Goal: Transaction & Acquisition: Book appointment/travel/reservation

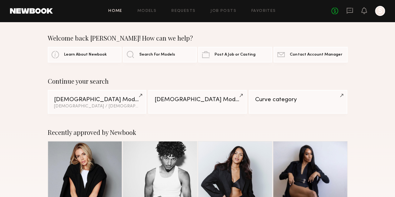
click at [378, 12] on div at bounding box center [380, 11] width 10 height 10
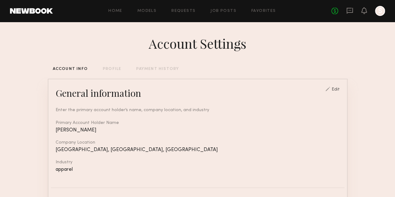
click at [43, 10] on link at bounding box center [31, 11] width 43 height 6
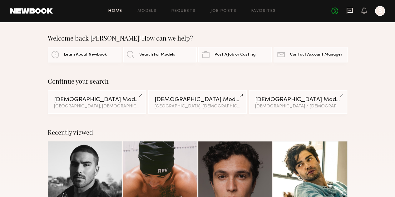
click at [349, 9] on icon at bounding box center [349, 10] width 7 height 7
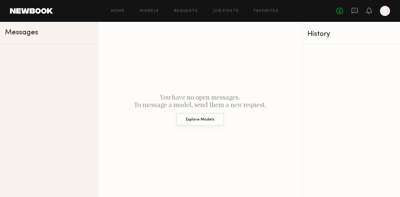
click at [206, 121] on button "Explore Models" at bounding box center [200, 119] width 48 height 12
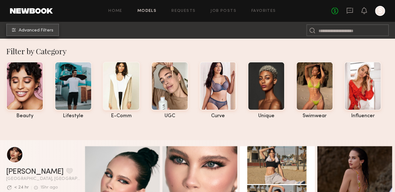
click at [36, 32] on span "Advanced Filters" at bounding box center [36, 30] width 35 height 4
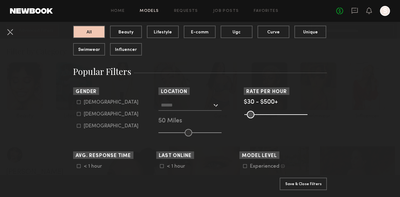
scroll to position [70, 0]
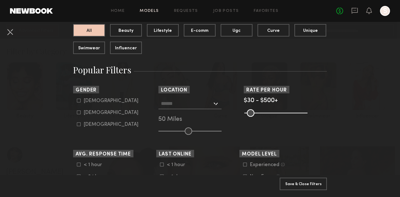
click at [77, 107] on form "Male Female Non-binary" at bounding box center [116, 112] width 79 height 29
click at [77, 100] on icon at bounding box center [79, 101] width 4 height 4
type input "*"
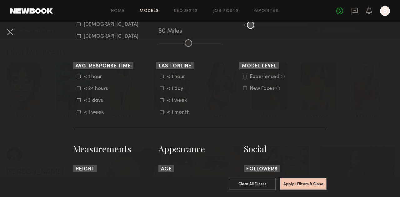
scroll to position [164, 0]
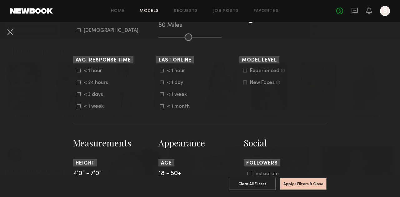
click at [78, 95] on icon at bounding box center [78, 94] width 3 height 3
click at [78, 95] on icon at bounding box center [79, 94] width 4 height 4
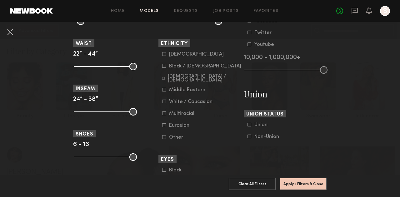
scroll to position [328, 0]
click at [162, 79] on icon at bounding box center [163, 78] width 2 height 2
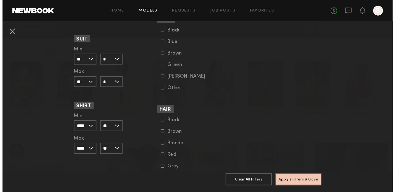
scroll to position [519, 0]
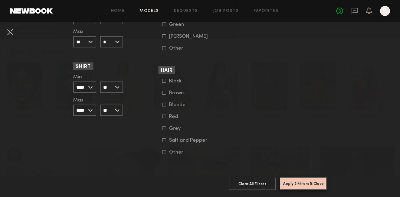
click at [306, 179] on button "Apply 2 Filters & Close" at bounding box center [302, 183] width 47 height 12
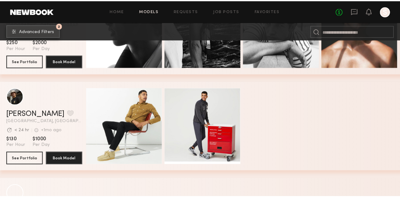
scroll to position [3687, 0]
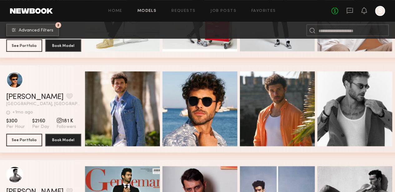
click at [42, 25] on button "2 Advanced Filters" at bounding box center [32, 30] width 53 height 12
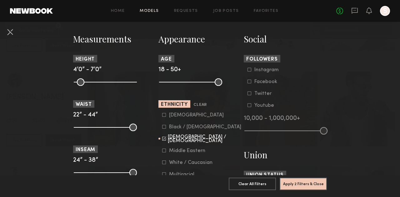
scroll to position [268, 0]
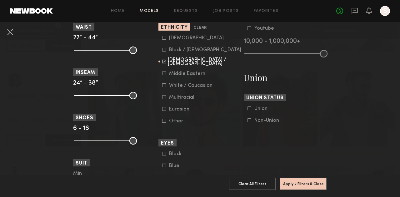
click at [334, 142] on nb-browse-filters "Clear All Filter Models Filter Models Sort By Clear Rate LOW TO HIGH HIGH TO LO…" at bounding box center [200, 19] width 400 height 685
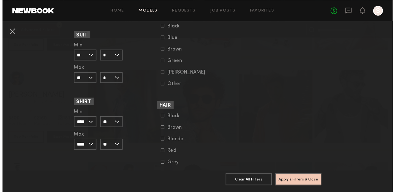
scroll to position [519, 0]
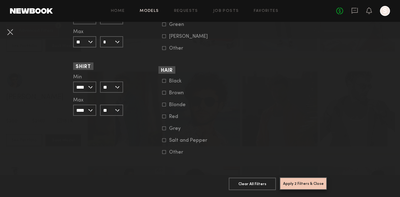
click at [309, 183] on button "Apply 2 Filters & Close" at bounding box center [302, 183] width 47 height 12
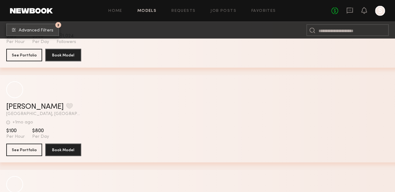
scroll to position [13736, 0]
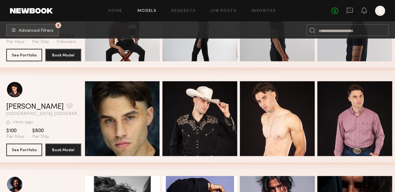
click at [250, 126] on div "Quick Preview" at bounding box center [277, 118] width 75 height 75
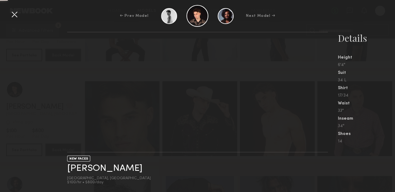
scroll to position [13845, 0]
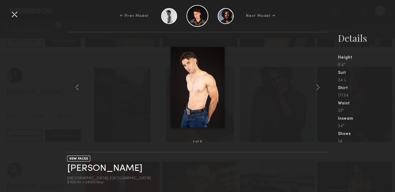
click at [19, 12] on div "← Prev Model Next Model →" at bounding box center [197, 16] width 395 height 22
click at [16, 13] on div at bounding box center [14, 14] width 10 height 10
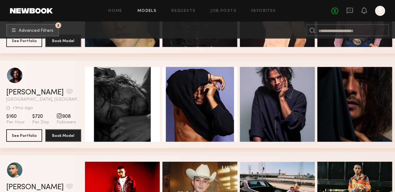
scroll to position [13943, 0]
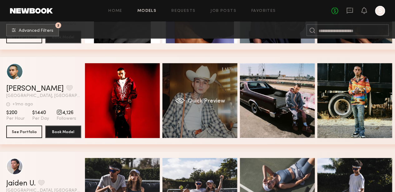
click at [209, 99] on div "Quick Preview" at bounding box center [199, 100] width 75 height 75
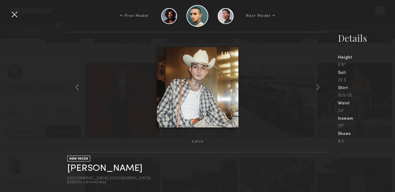
click at [15, 12] on div at bounding box center [14, 14] width 10 height 10
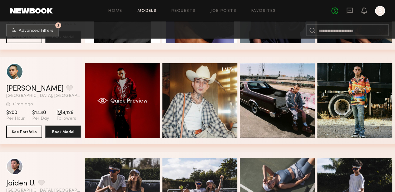
click at [135, 98] on div "Quick Preview" at bounding box center [122, 100] width 75 height 75
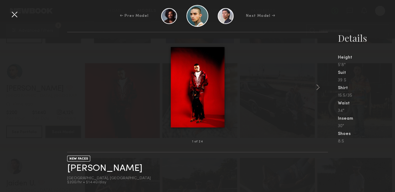
click at [195, 101] on img at bounding box center [197, 87] width 54 height 81
click at [13, 12] on div at bounding box center [14, 14] width 10 height 10
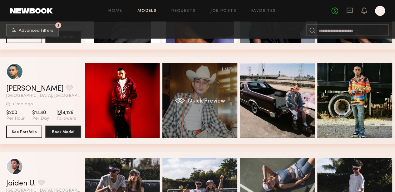
click at [197, 100] on span "Quick Preview" at bounding box center [206, 102] width 37 height 6
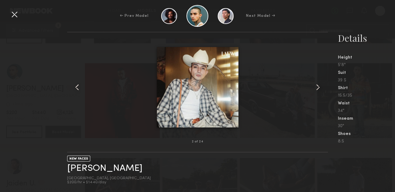
click at [16, 16] on div at bounding box center [14, 14] width 10 height 10
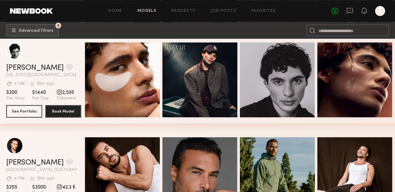
scroll to position [319, 0]
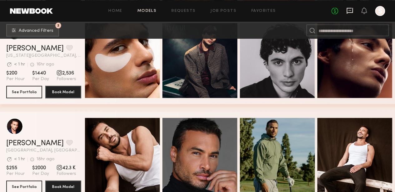
click at [350, 13] on icon at bounding box center [349, 11] width 6 height 6
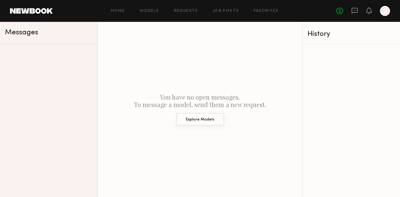
click at [195, 120] on button "Explore Models" at bounding box center [200, 119] width 48 height 12
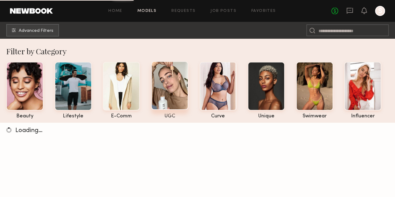
click at [166, 87] on div at bounding box center [169, 85] width 37 height 49
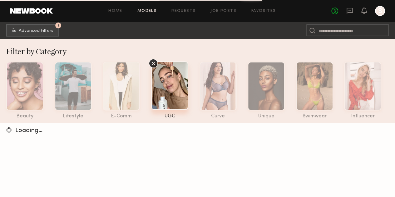
click at [154, 65] on icon at bounding box center [153, 63] width 9 height 9
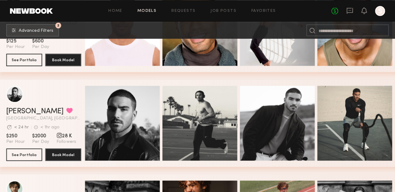
scroll to position [351, 0]
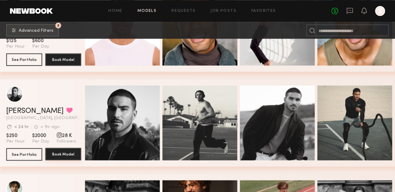
click at [64, 156] on button "Book Model" at bounding box center [63, 154] width 36 height 12
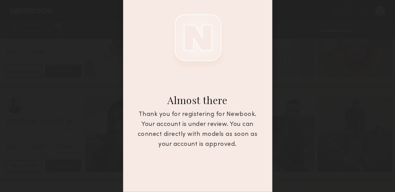
scroll to position [339, 0]
click at [328, 67] on div "Almost there Thank you for registering for Newbook. Your account is under revie…" at bounding box center [197, 96] width 395 height 192
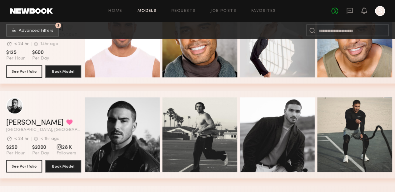
click at [364, 14] on div at bounding box center [364, 11] width 6 height 8
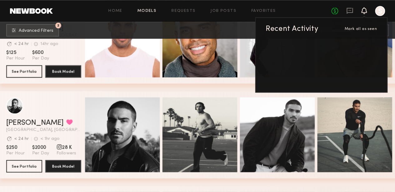
click at [61, 13] on div "Home Models Requests Job Posts Favorites Sign Out" at bounding box center [192, 11] width 278 height 4
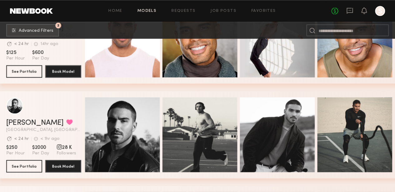
scroll to position [359, 0]
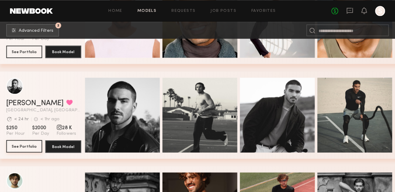
click at [22, 148] on button "See Portfolio" at bounding box center [24, 146] width 36 height 12
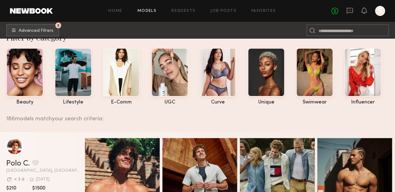
scroll to position [0, 0]
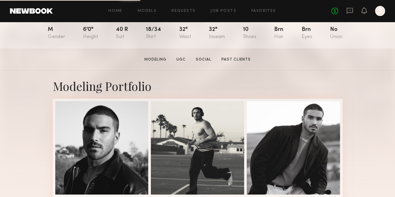
scroll to position [74, 0]
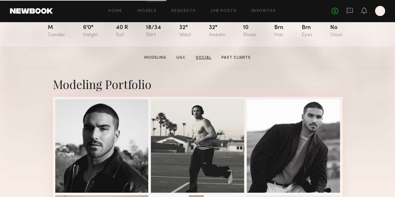
click at [205, 61] on link "Social" at bounding box center [203, 58] width 21 height 6
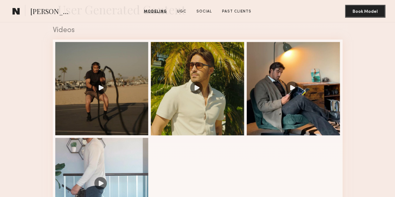
scroll to position [632, 0]
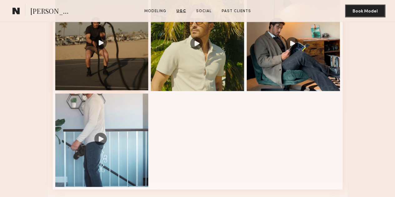
click at [93, 91] on div at bounding box center [101, 43] width 93 height 93
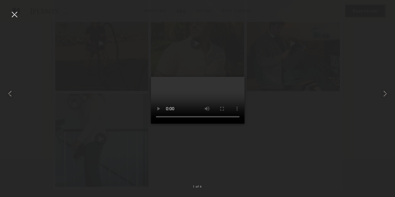
click at [15, 14] on div at bounding box center [14, 14] width 10 height 10
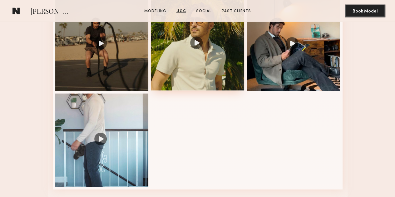
click at [199, 91] on div at bounding box center [197, 43] width 93 height 93
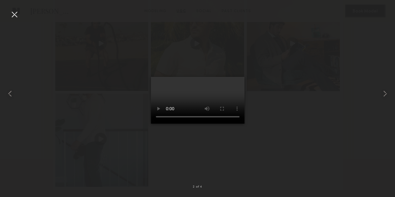
click at [14, 15] on div at bounding box center [14, 14] width 10 height 10
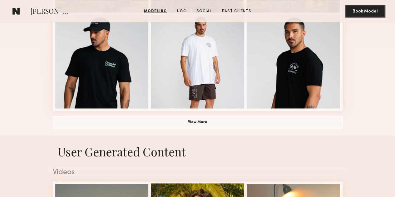
scroll to position [445, 0]
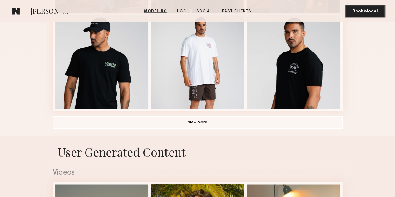
click at [189, 86] on div at bounding box center [197, 61] width 93 height 93
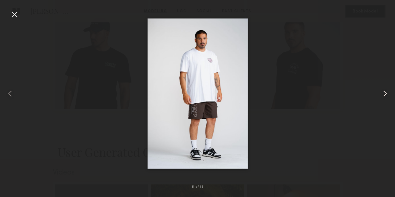
click at [386, 95] on common-icon at bounding box center [385, 94] width 10 height 10
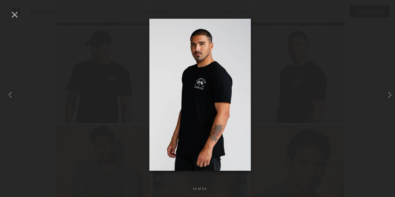
scroll to position [432, 0]
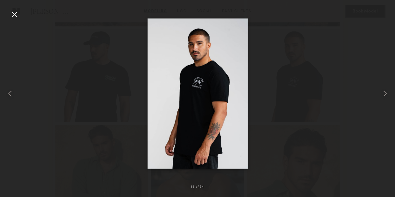
click at [14, 14] on div at bounding box center [14, 14] width 10 height 10
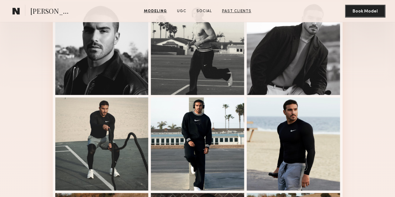
scroll to position [172, 0]
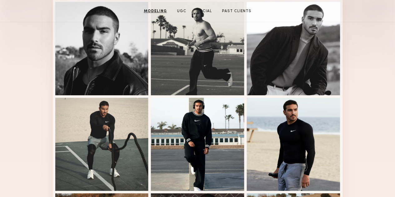
scroll to position [0, 0]
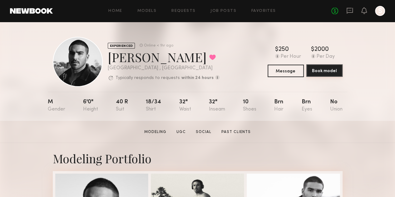
click at [336, 76] on button "Book model" at bounding box center [324, 70] width 36 height 12
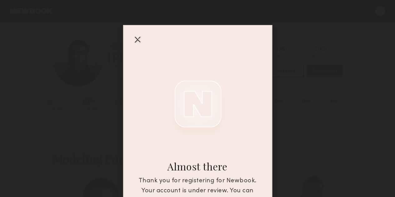
click at [135, 41] on div at bounding box center [137, 39] width 10 height 10
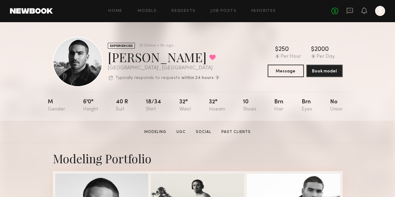
click at [48, 40] on nb-model-profile-header "EXPERIENCED Online < 1hr ago [PERSON_NAME] Favorited [GEOGRAPHIC_DATA] , [GEOGR…" at bounding box center [198, 54] width 300 height 65
